Goal: Find specific page/section: Find specific page/section

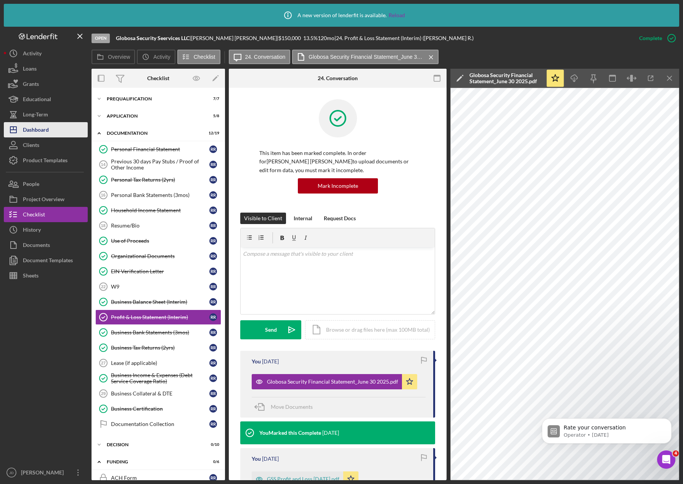
click at [42, 129] on div "Dashboard" at bounding box center [36, 130] width 26 height 17
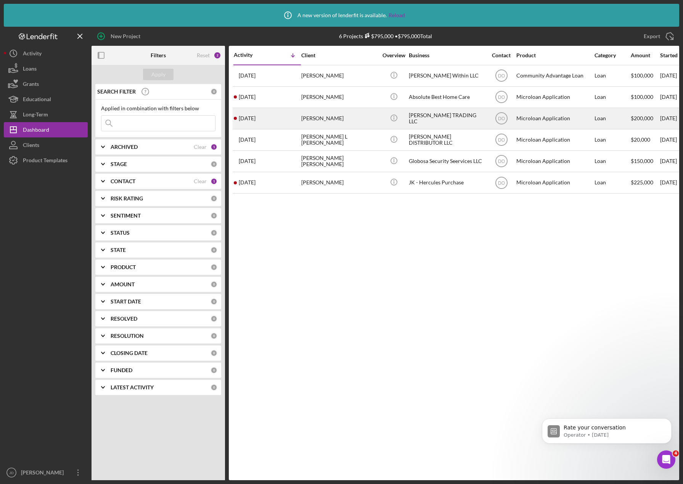
click at [324, 121] on div "[PERSON_NAME]" at bounding box center [339, 118] width 76 height 20
